Goal: Transaction & Acquisition: Download file/media

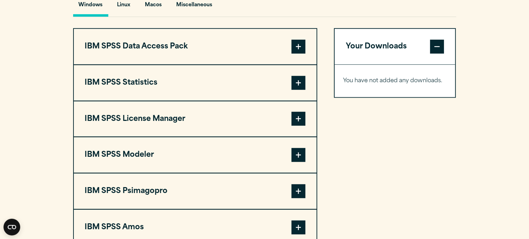
scroll to position [552, 0]
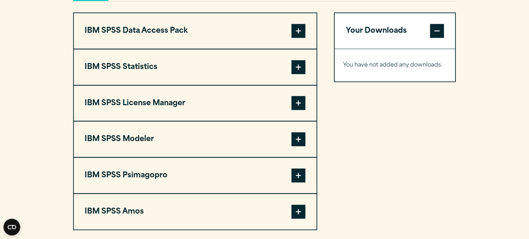
click at [300, 102] on span at bounding box center [299, 103] width 14 height 14
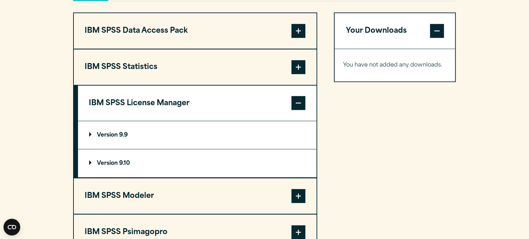
scroll to position [0, 0]
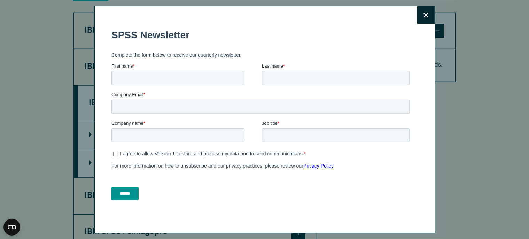
click at [424, 14] on icon at bounding box center [426, 15] width 5 height 5
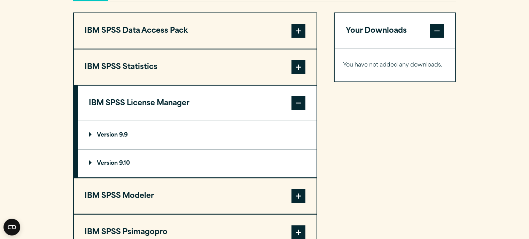
click at [109, 160] on summary "Version 9.10" at bounding box center [197, 163] width 239 height 28
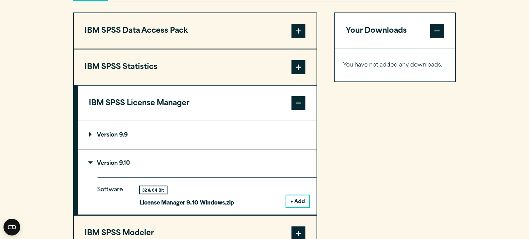
scroll to position [588, 0]
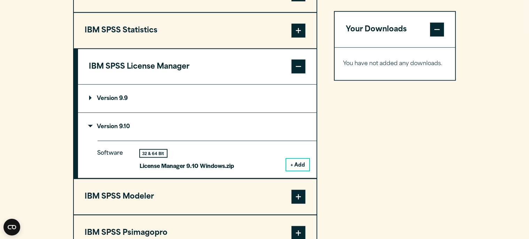
click at [148, 150] on div "32 & 64 Bit" at bounding box center [153, 153] width 27 height 7
click at [193, 165] on p "License Manager 9.10 Windows.zip" at bounding box center [187, 166] width 94 height 10
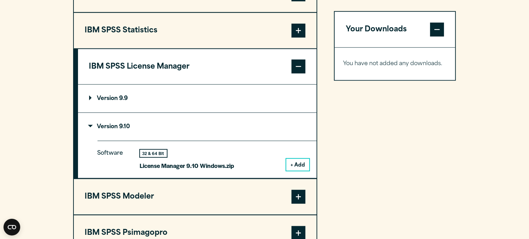
click at [299, 162] on button "+ Add" at bounding box center [297, 165] width 23 height 12
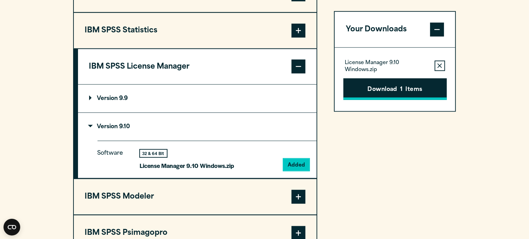
click at [401, 87] on span "1" at bounding box center [401, 89] width 2 height 9
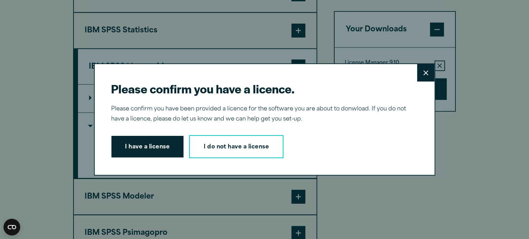
click at [157, 146] on button "I have a license" at bounding box center [147, 147] width 72 height 22
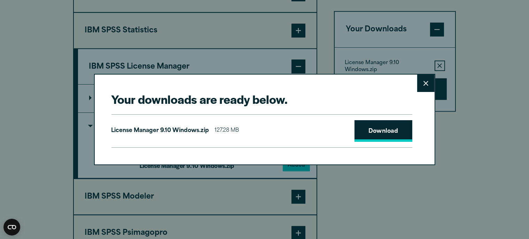
click at [388, 134] on link "Download" at bounding box center [384, 131] width 58 height 22
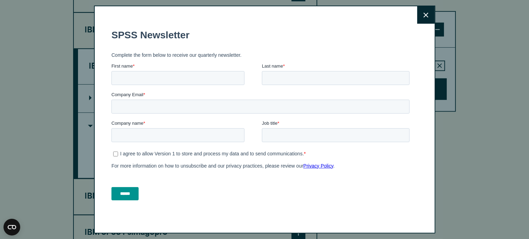
click at [424, 15] on icon at bounding box center [426, 15] width 5 height 5
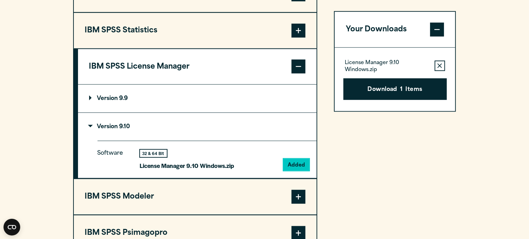
click at [90, 96] on p "Version 9.9" at bounding box center [108, 99] width 39 height 6
